Goal: Transaction & Acquisition: Subscribe to service/newsletter

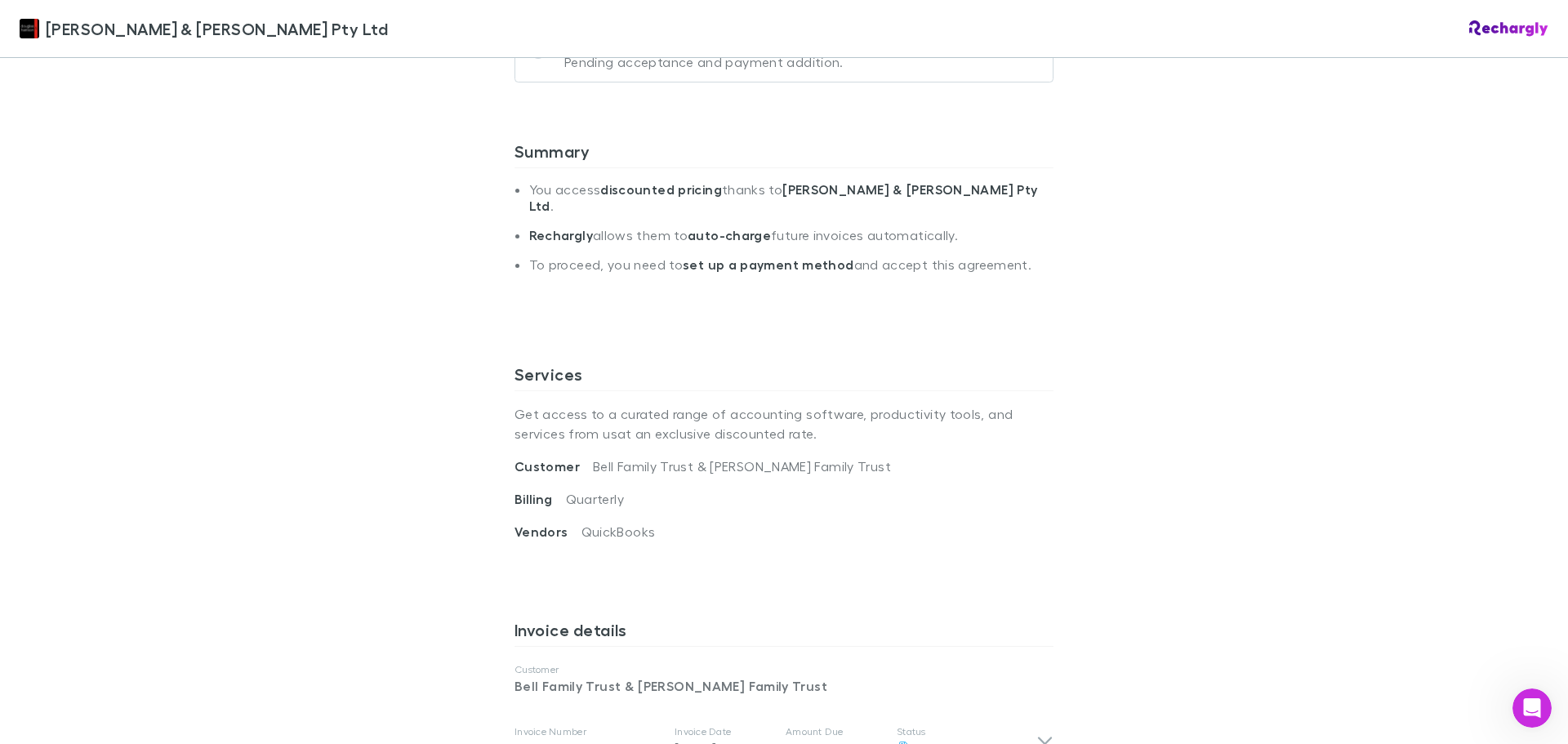
scroll to position [82, 0]
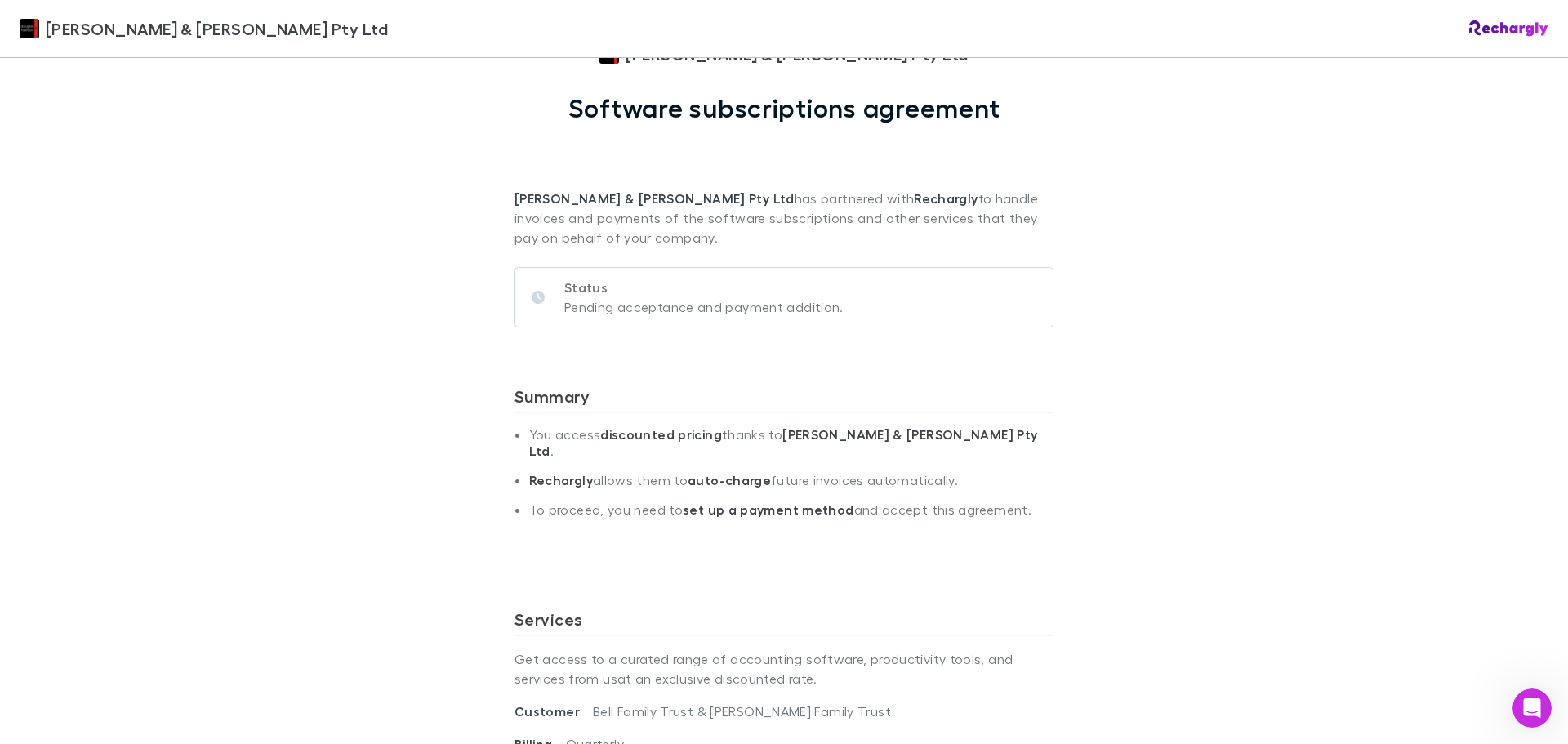
click at [692, 311] on p "Pending acceptance and payment addition." at bounding box center [703, 307] width 279 height 20
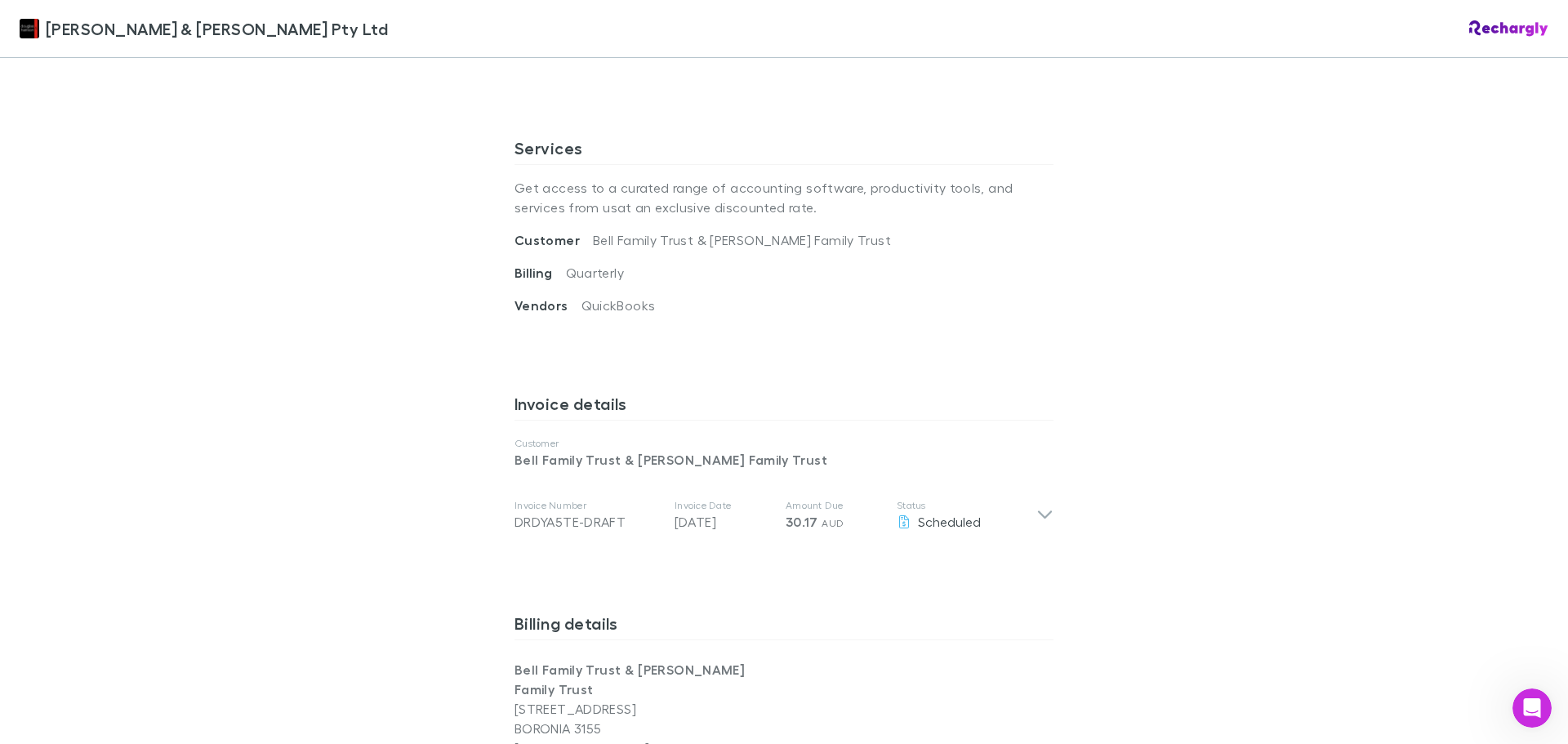
scroll to position [571, 0]
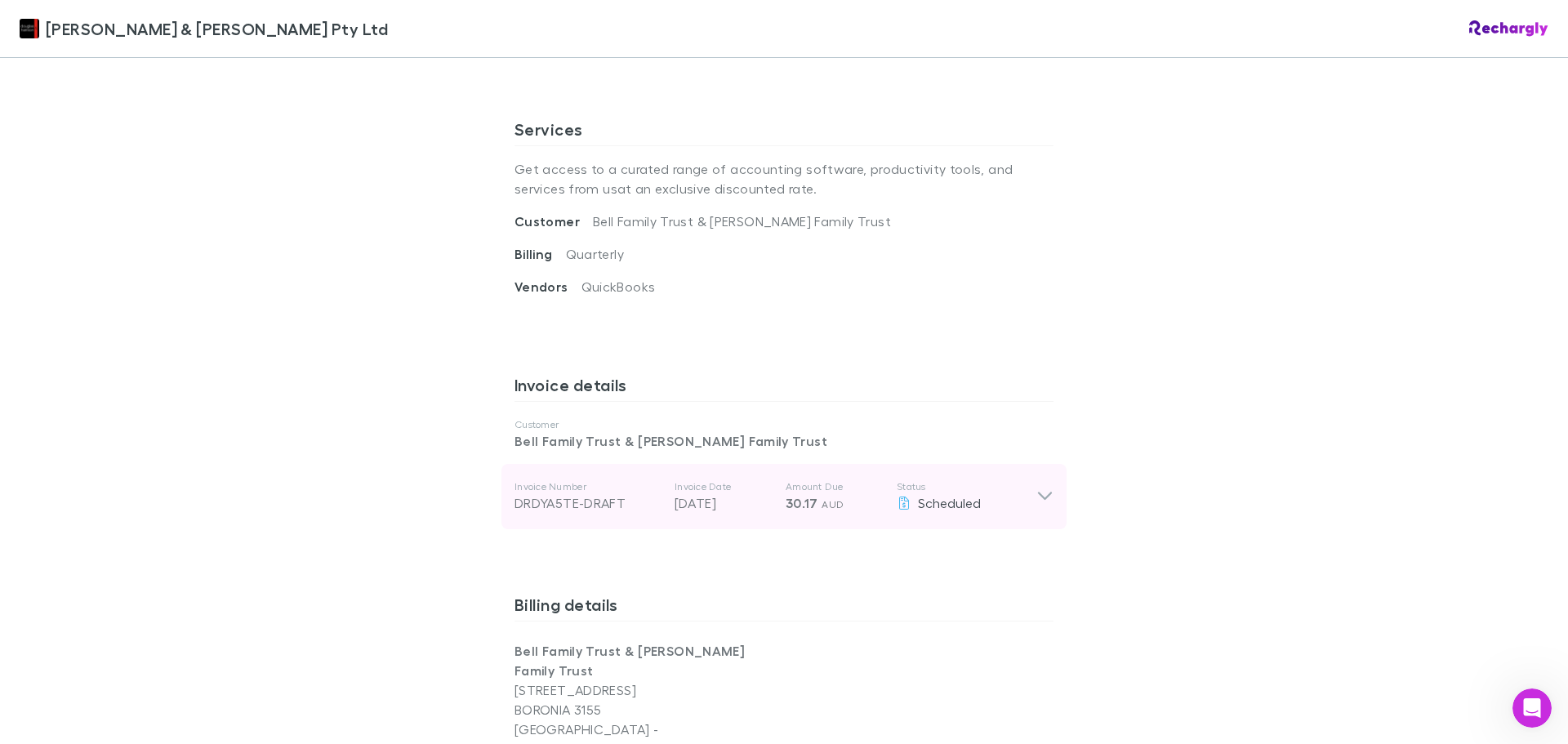
click at [1044, 493] on icon at bounding box center [1044, 497] width 14 height 8
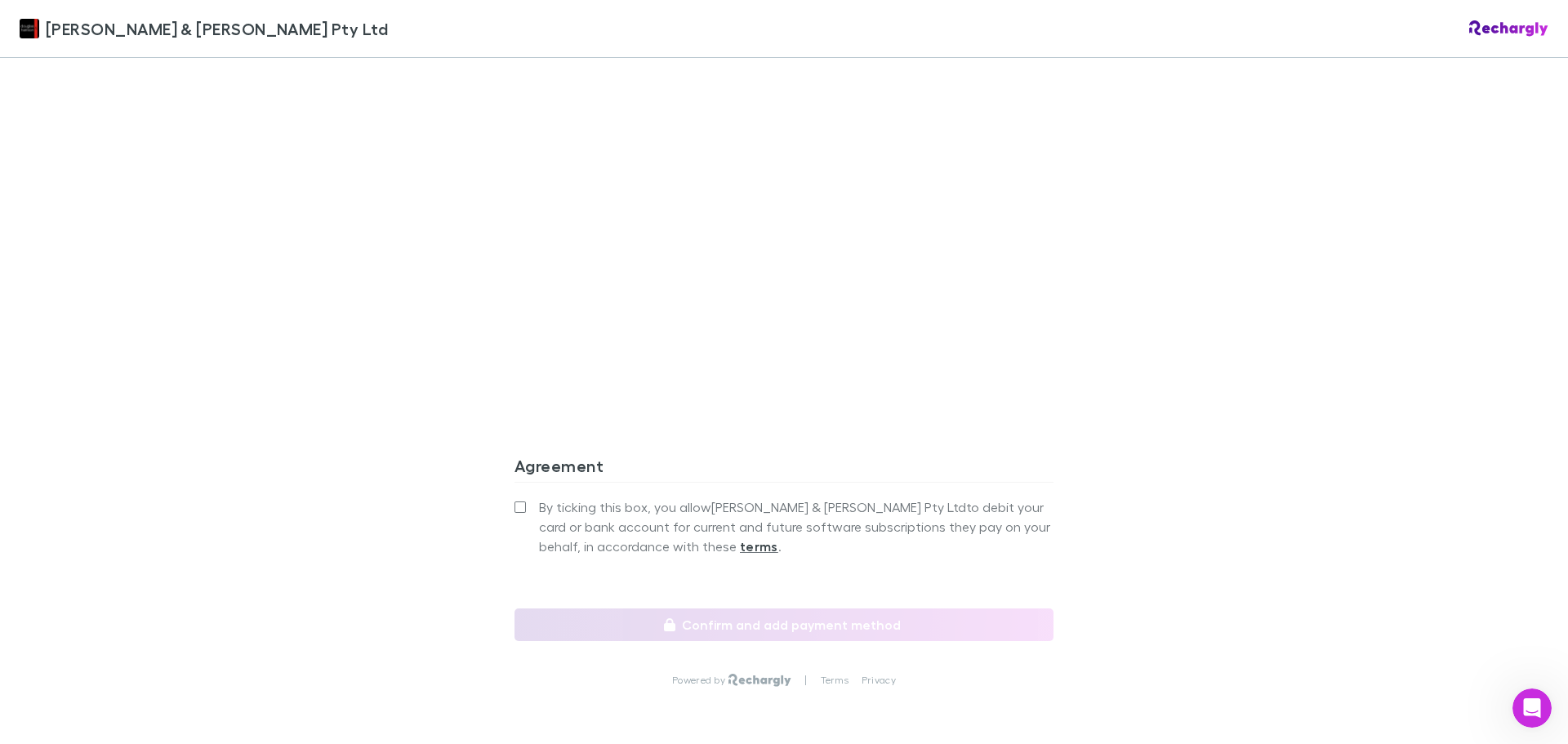
scroll to position [1797, 0]
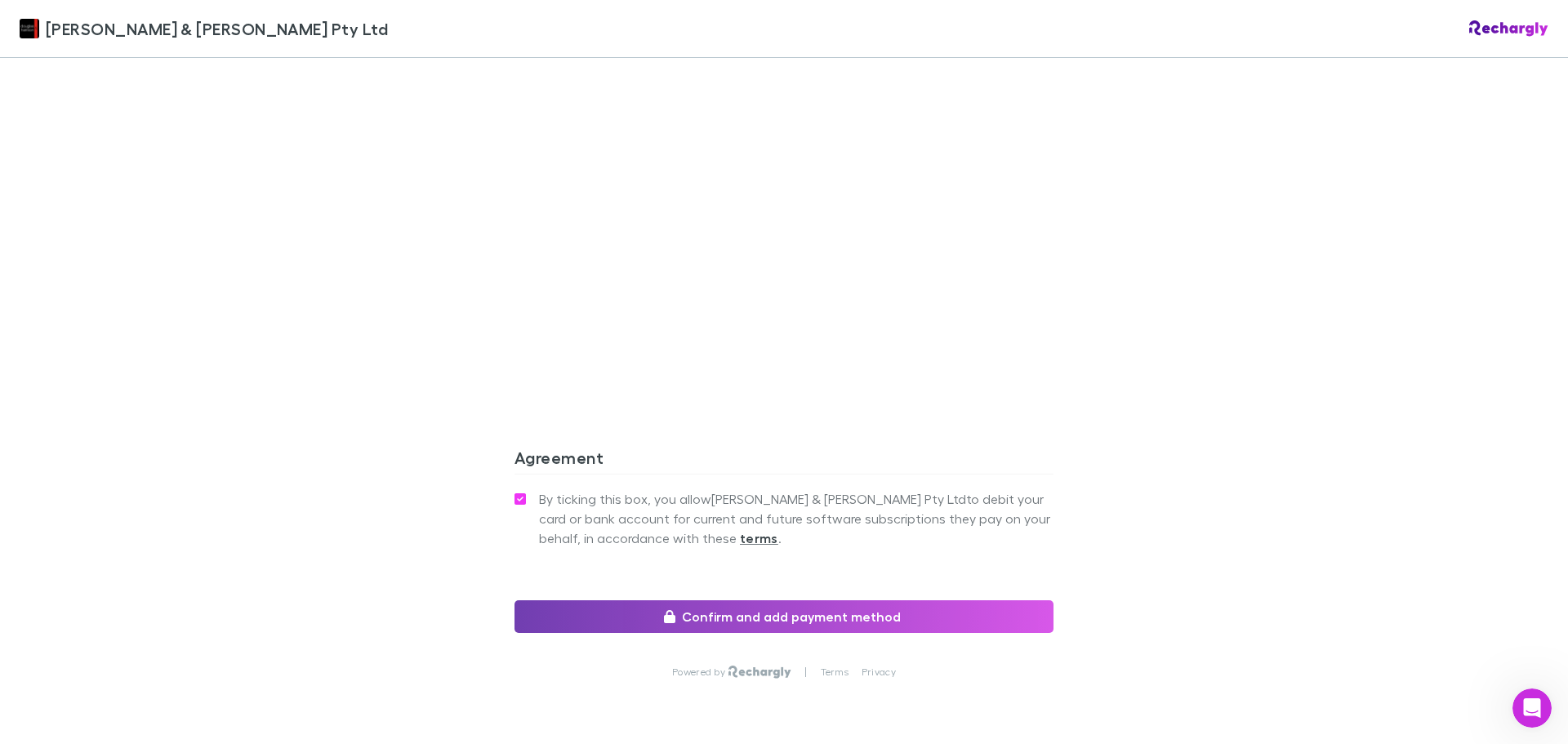
click at [795, 600] on button "Confirm and add payment method" at bounding box center [784, 616] width 538 height 33
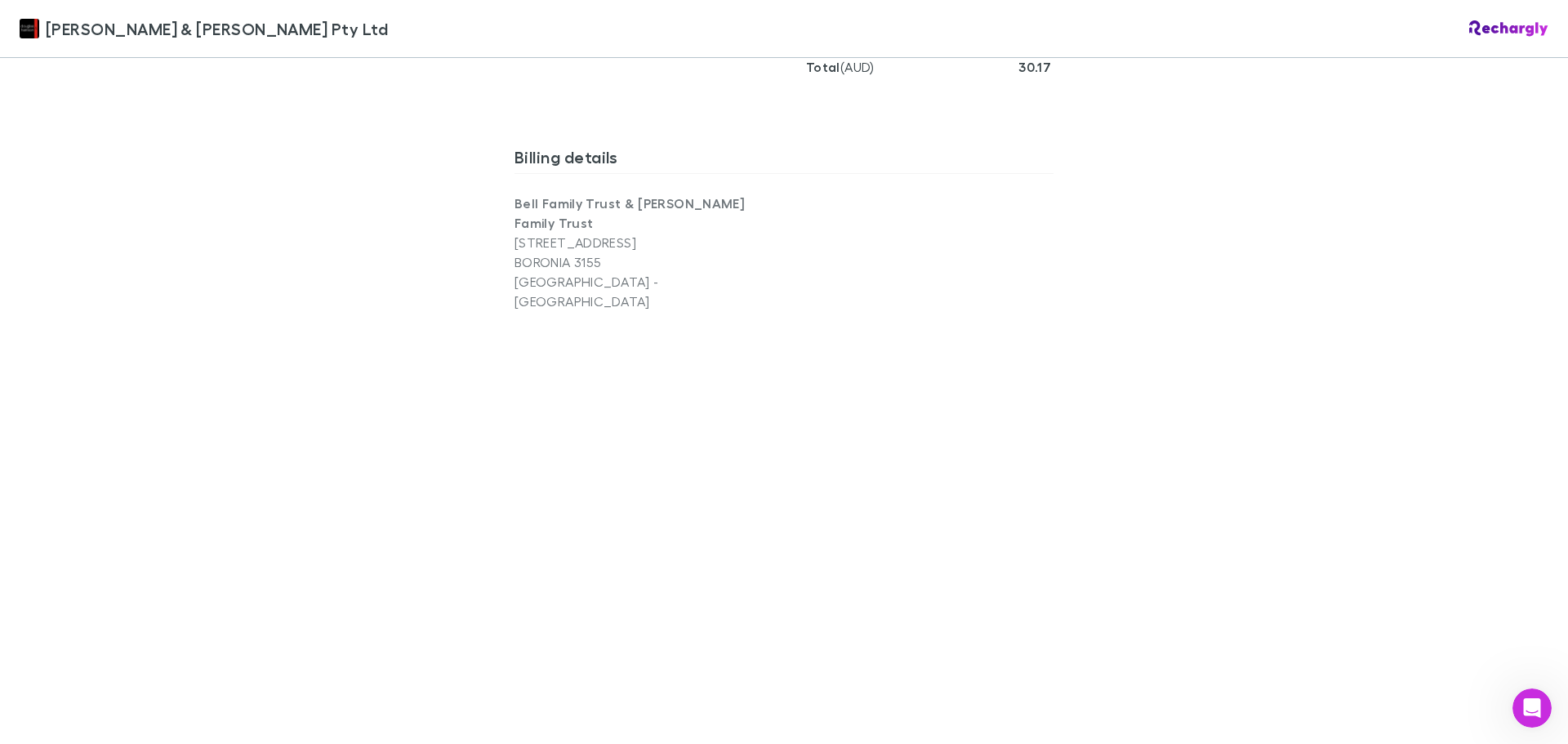
scroll to position [1470, 0]
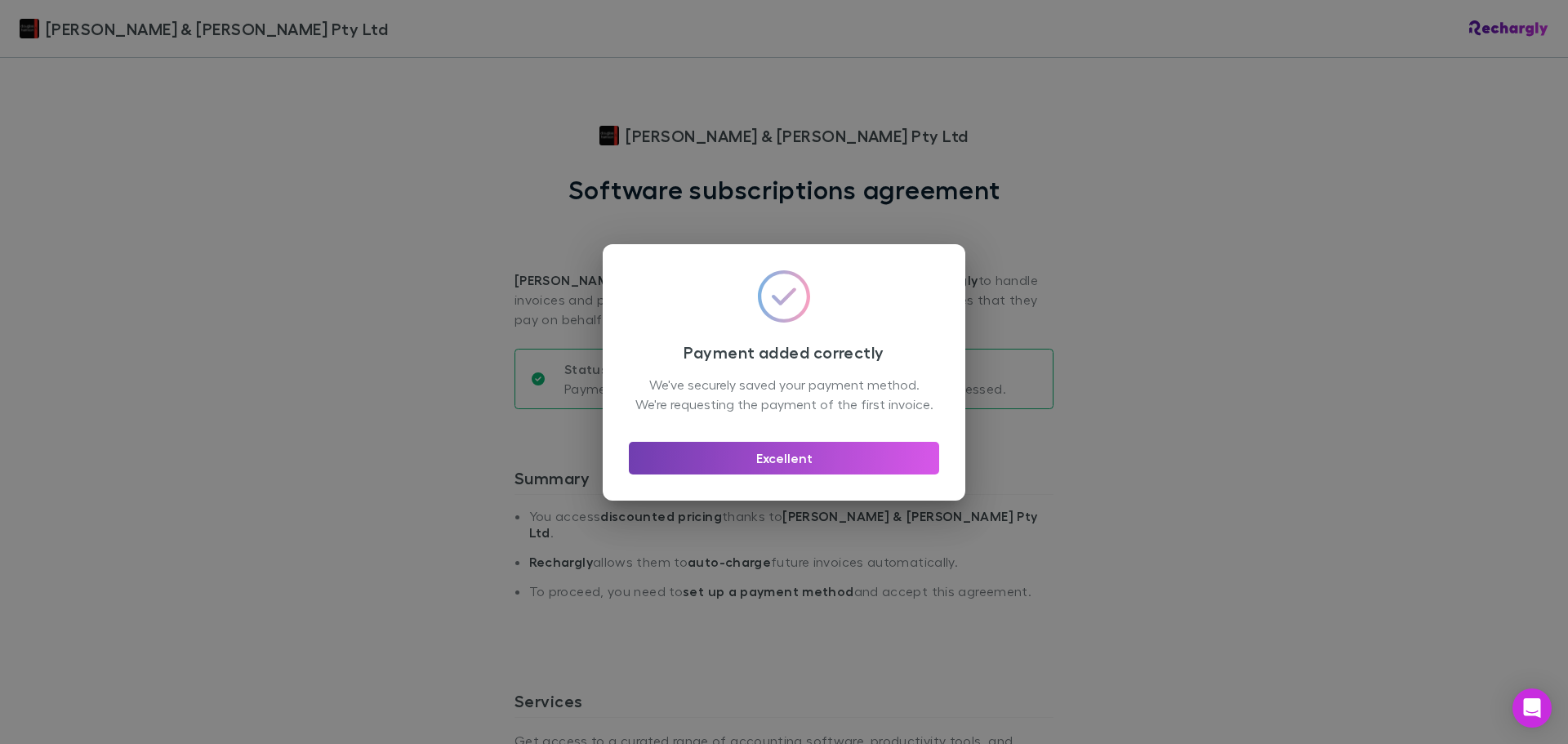
click at [803, 470] on button "Excellent" at bounding box center [783, 458] width 310 height 33
